Goal: Task Accomplishment & Management: Use online tool/utility

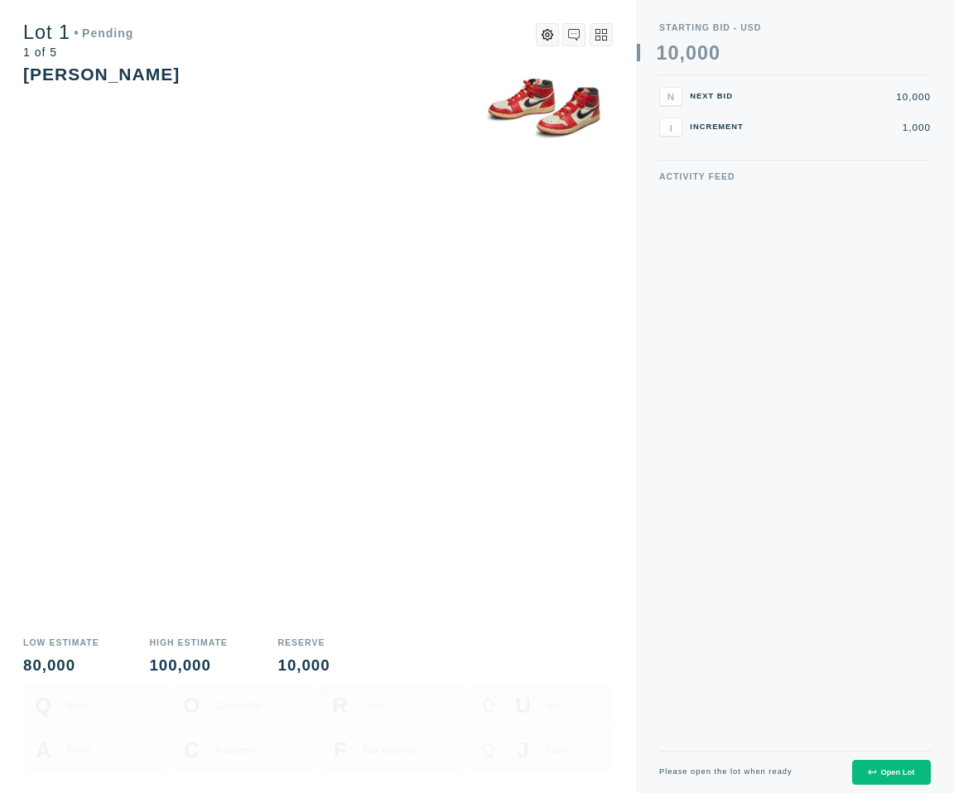
click at [883, 775] on div "Open Lot" at bounding box center [891, 772] width 46 height 8
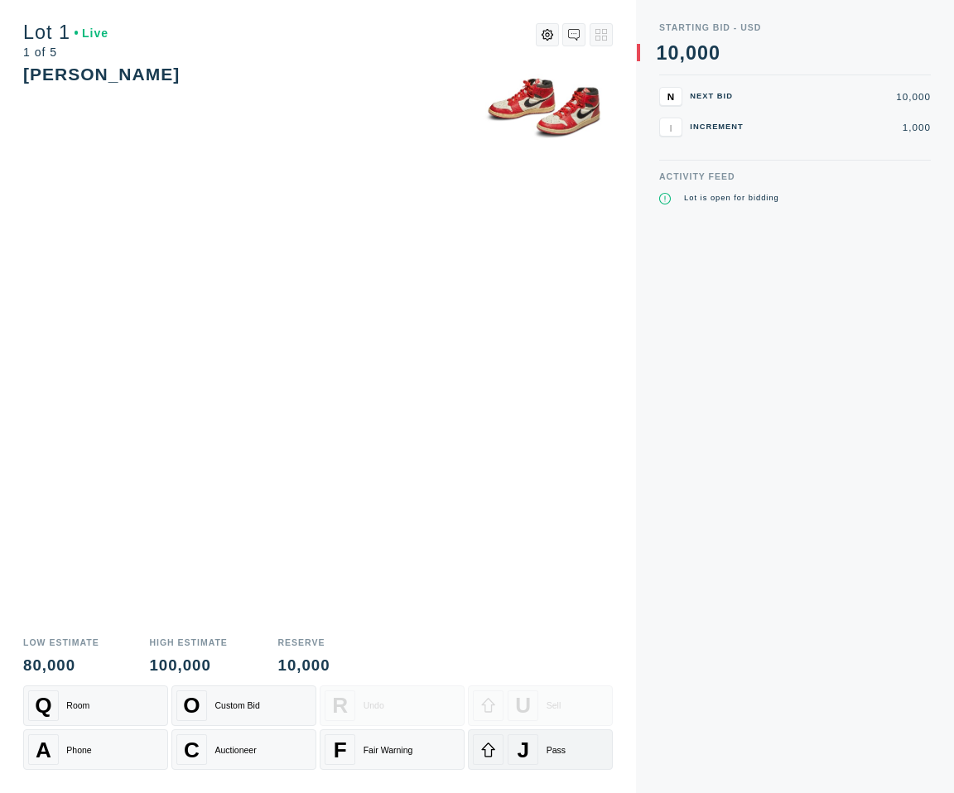
click at [559, 745] on div "Pass" at bounding box center [555, 750] width 19 height 10
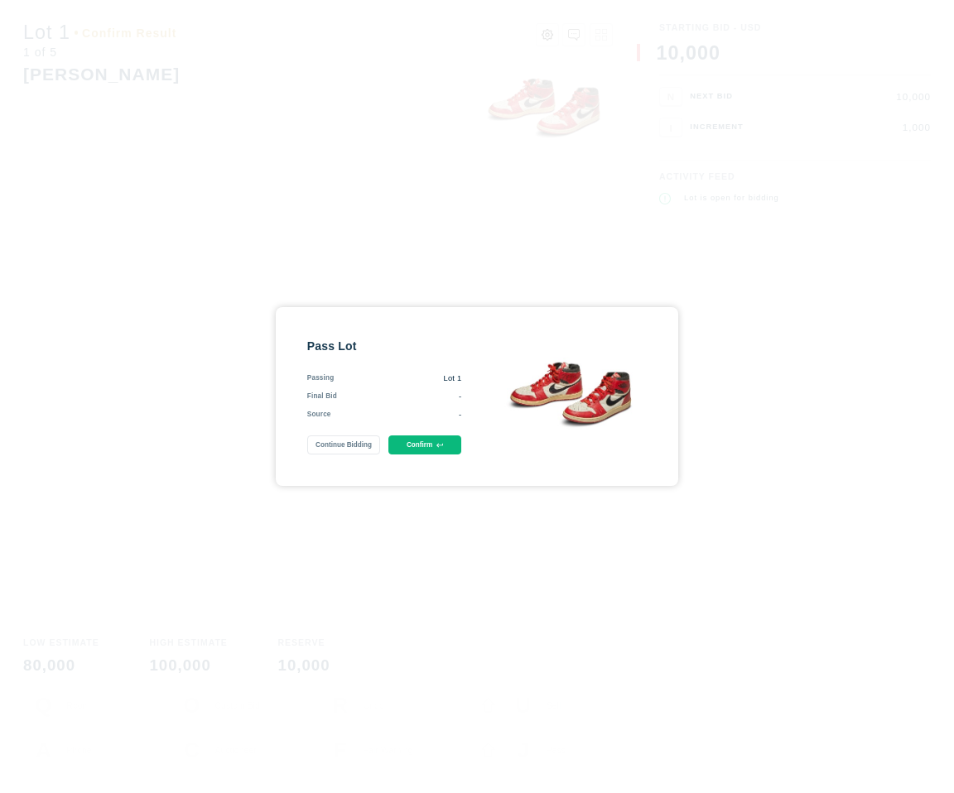
click at [445, 444] on button "Confirm" at bounding box center [425, 445] width 74 height 19
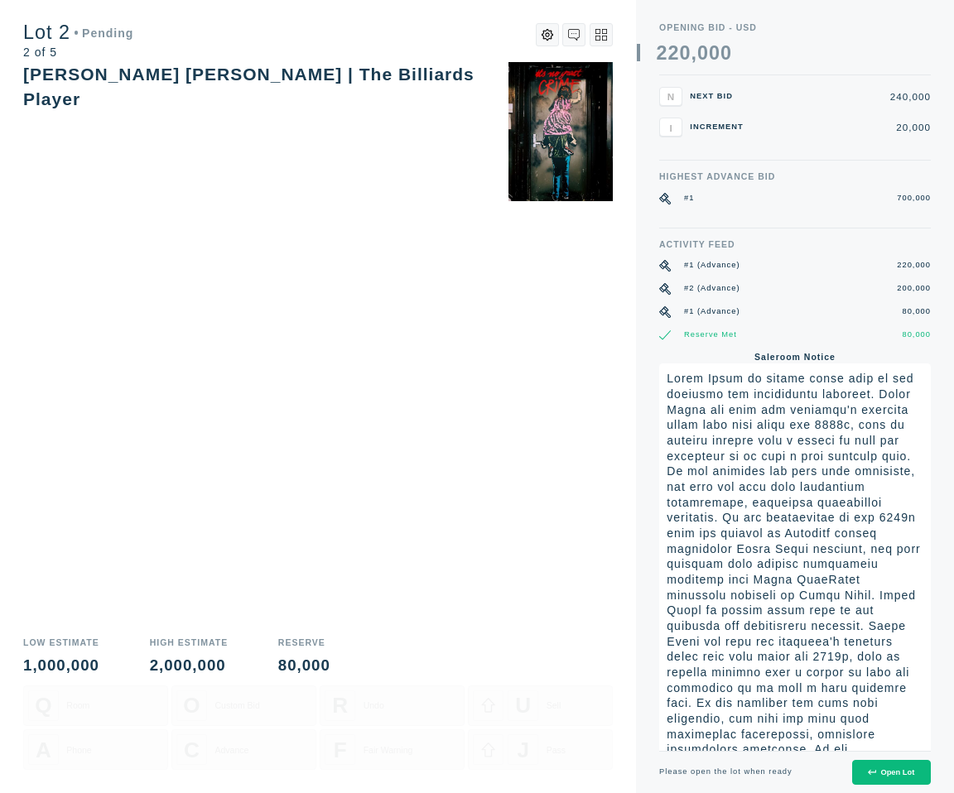
click at [890, 767] on button "Open Lot" at bounding box center [891, 773] width 79 height 26
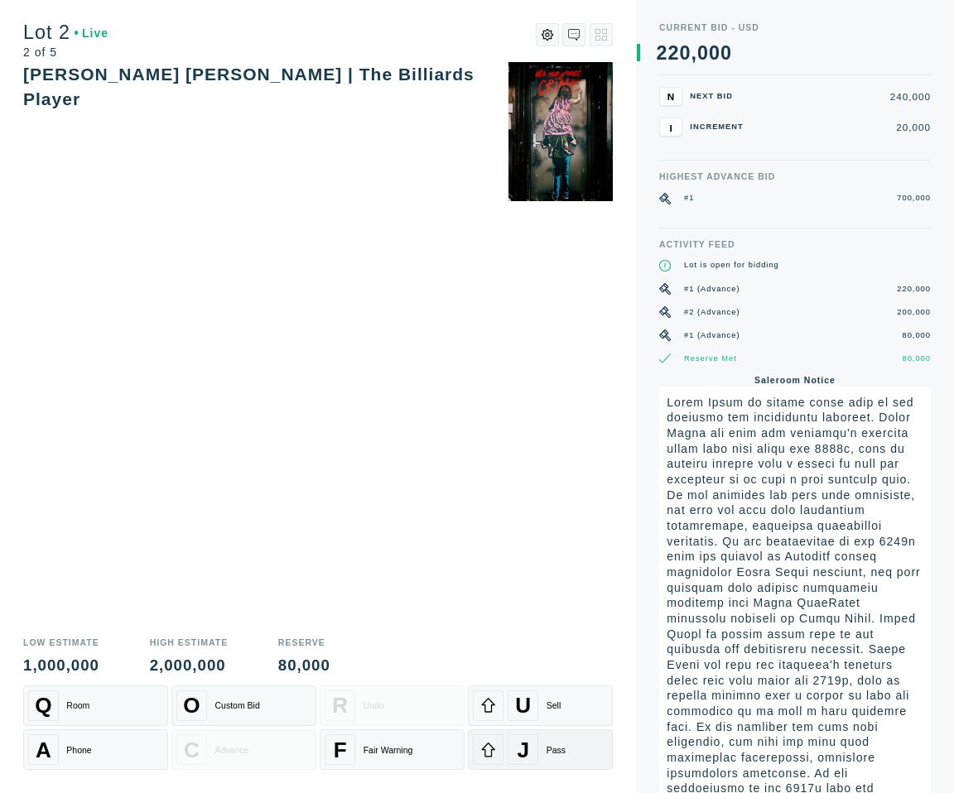
click at [529, 748] on div "J" at bounding box center [523, 749] width 31 height 31
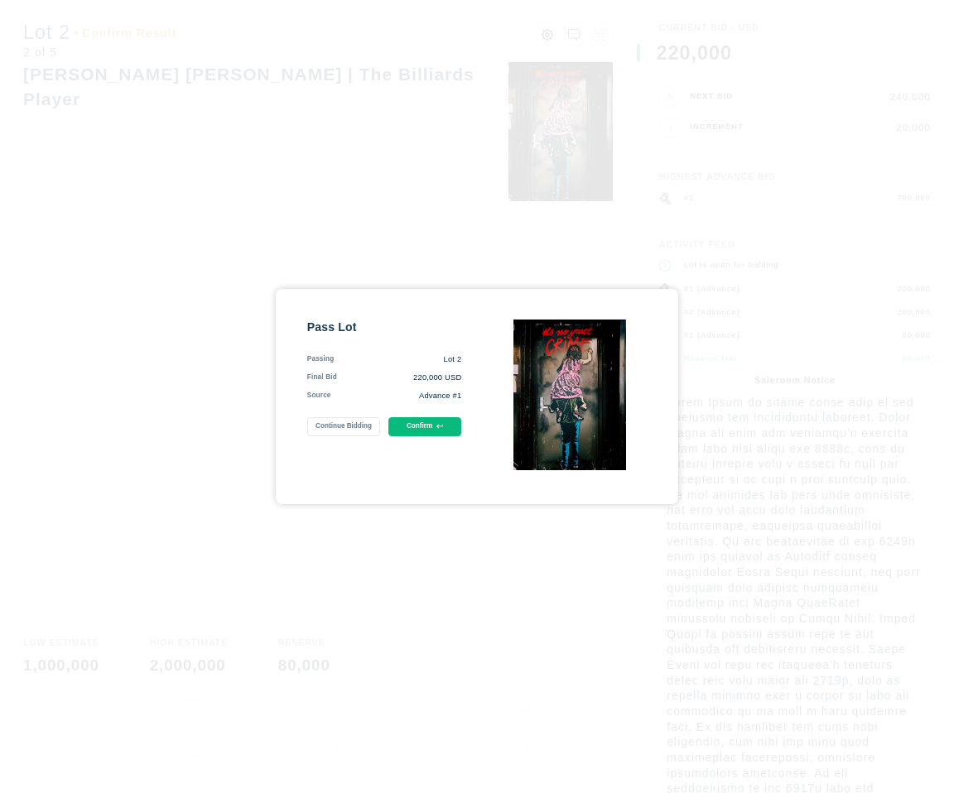
click at [448, 437] on div "Pass Lot Passing Lot 2 Final Bid 220,000 USD Source Advance #1 Continue Bidding…" at bounding box center [384, 397] width 155 height 154
click at [445, 429] on button "Confirm" at bounding box center [425, 426] width 74 height 19
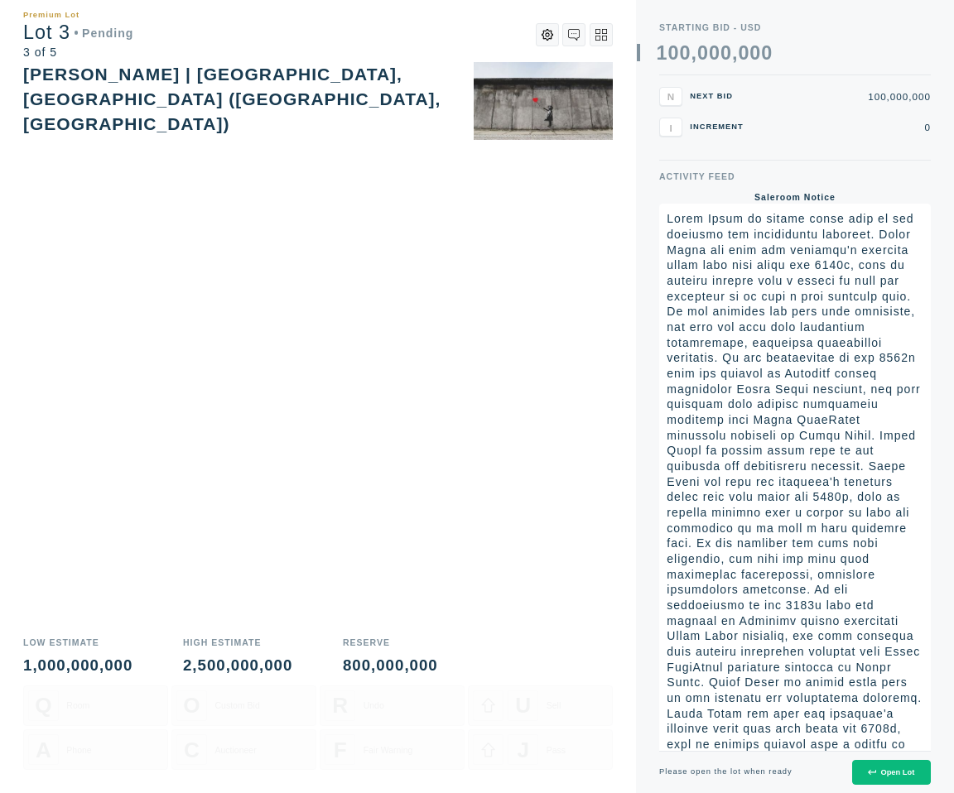
click at [900, 772] on div "Open Lot" at bounding box center [891, 772] width 46 height 8
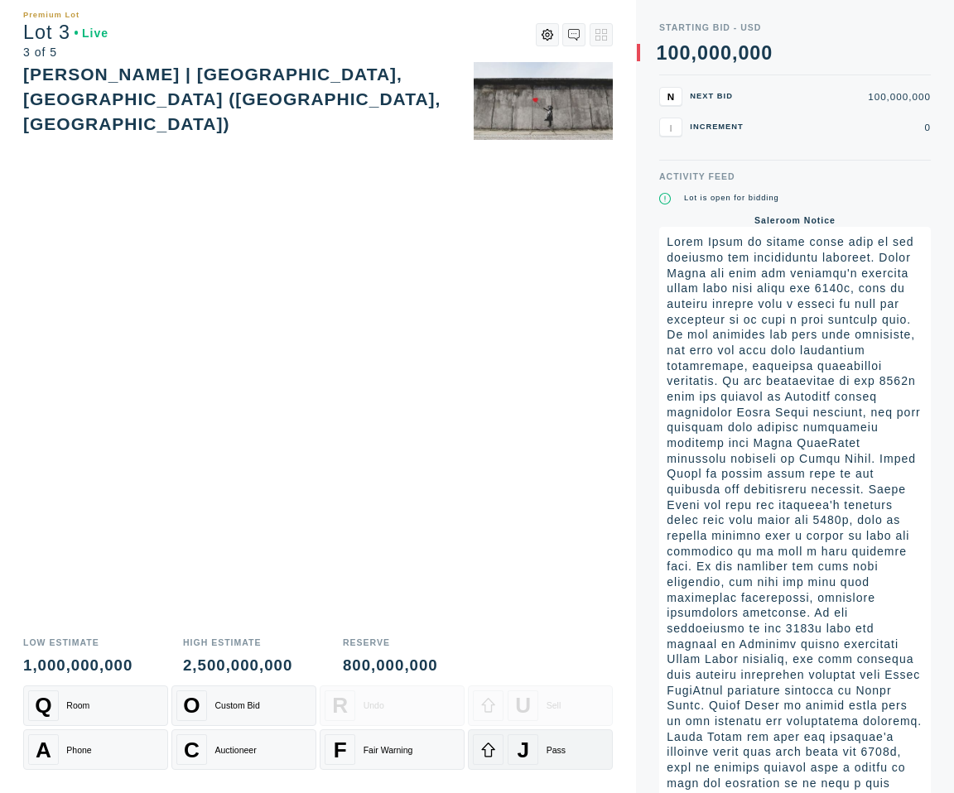
click at [535, 745] on div "J" at bounding box center [523, 749] width 31 height 31
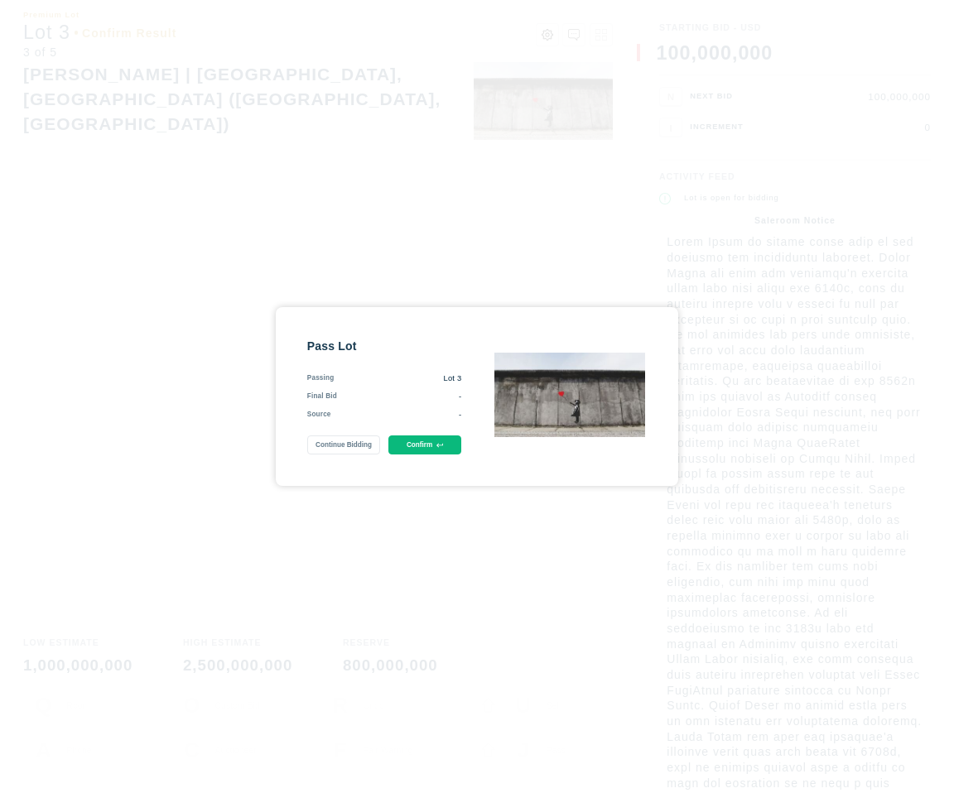
click at [426, 453] on button "Confirm" at bounding box center [425, 445] width 74 height 19
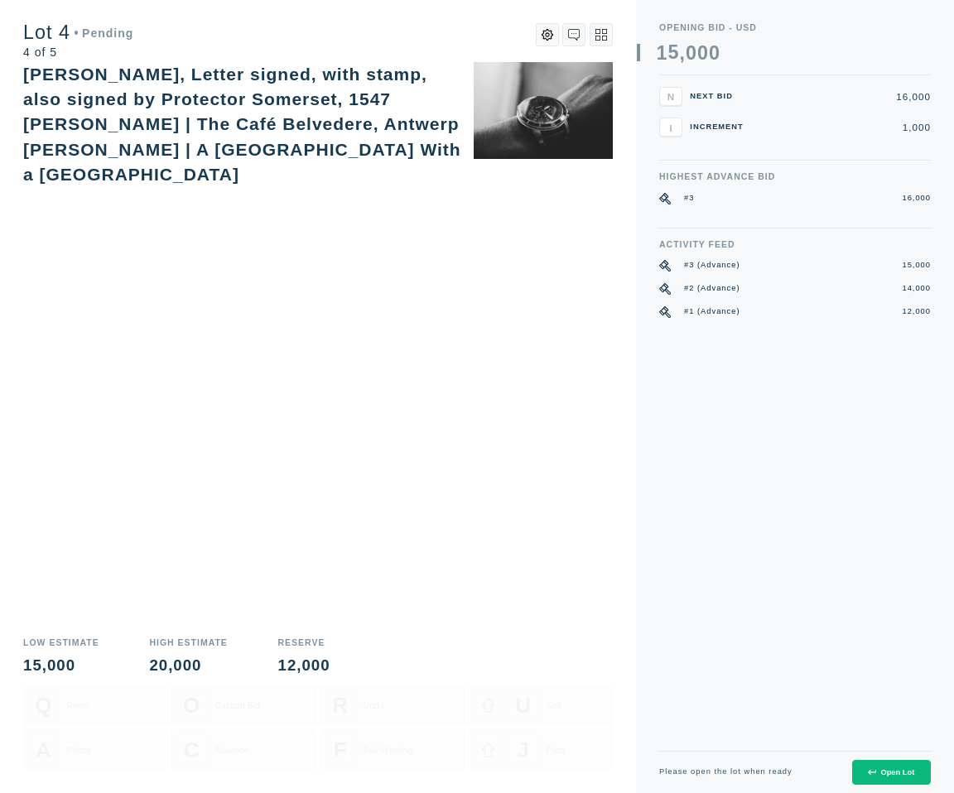
click at [865, 766] on button "Open Lot" at bounding box center [891, 773] width 79 height 26
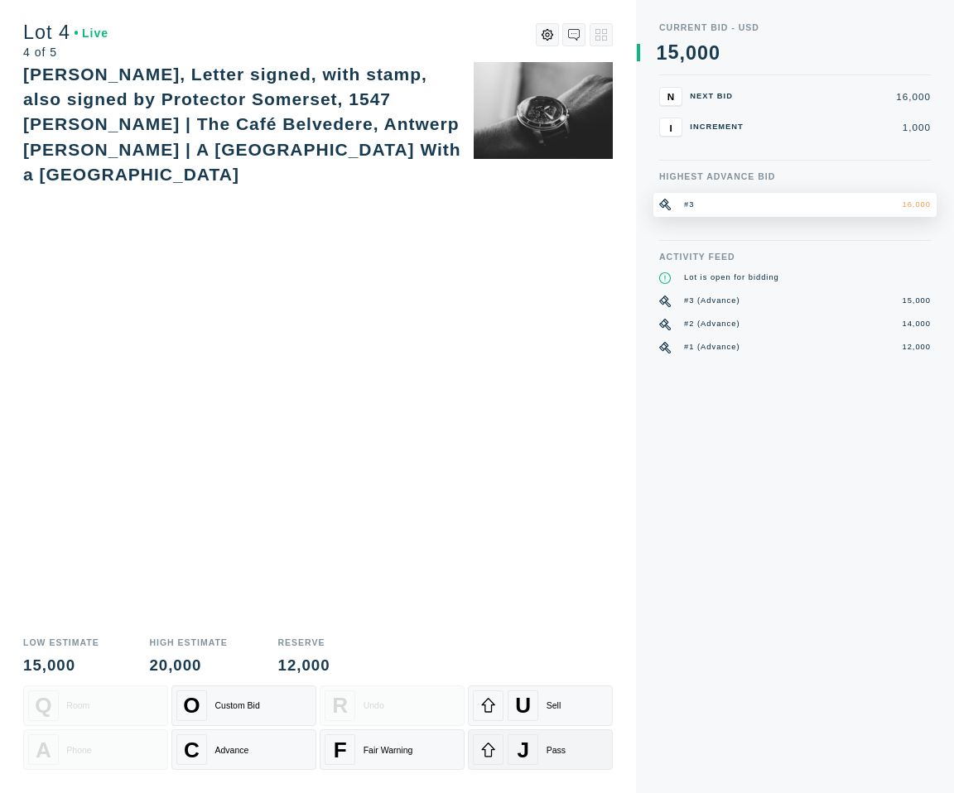
click at [517, 750] on span "J" at bounding box center [523, 750] width 12 height 26
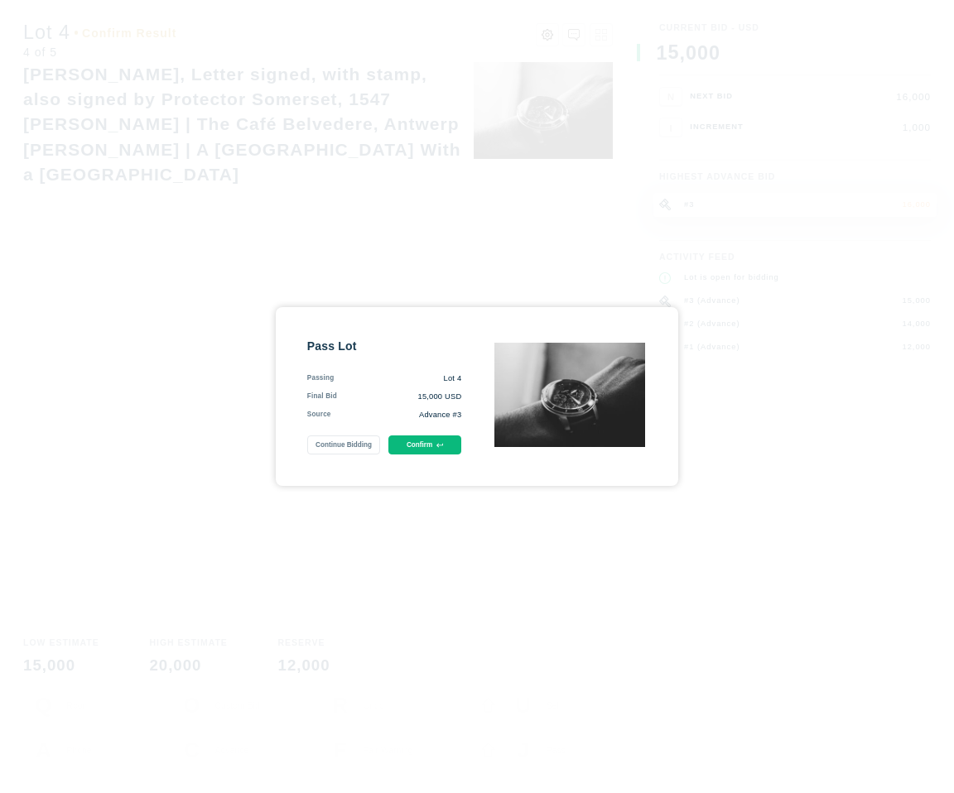
click at [431, 447] on button "Confirm" at bounding box center [425, 445] width 74 height 19
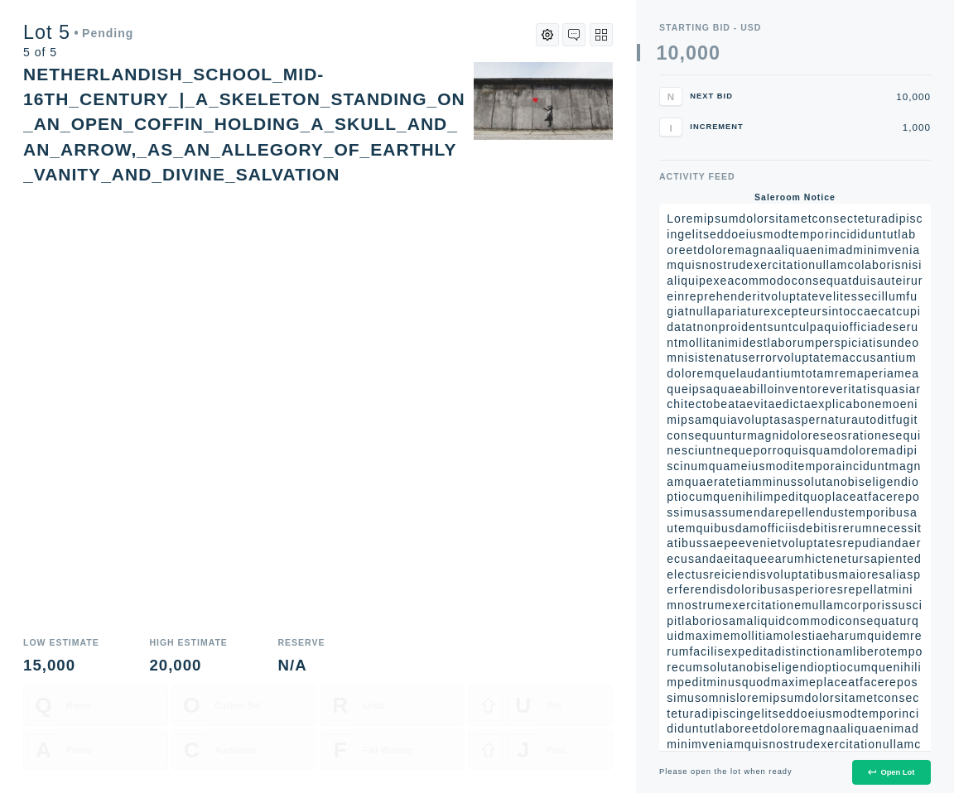
click at [882, 763] on button "Open Lot" at bounding box center [891, 773] width 79 height 26
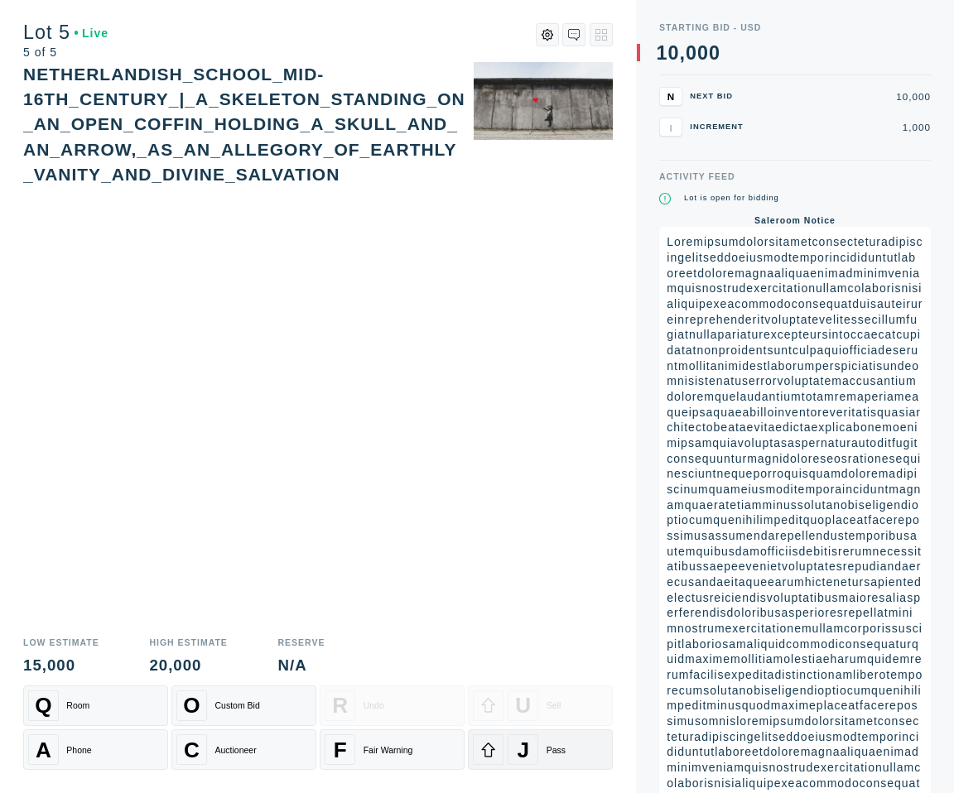
click at [542, 744] on div "J Pass" at bounding box center [540, 749] width 135 height 31
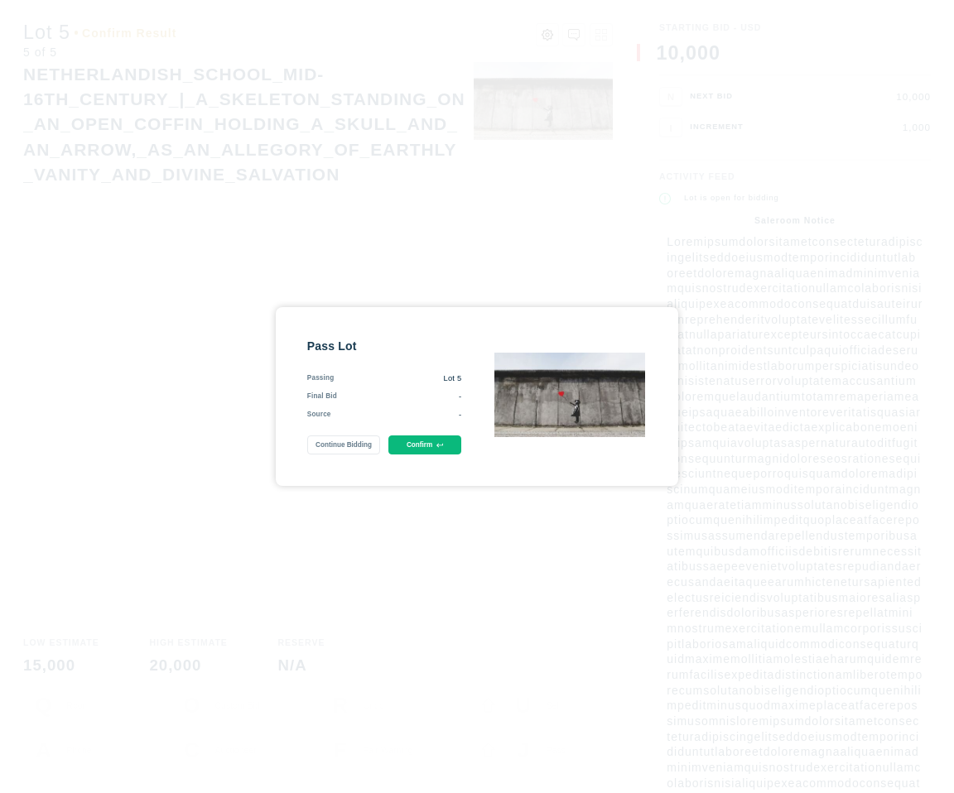
click at [430, 444] on button "Confirm" at bounding box center [425, 445] width 74 height 19
